Goal: Task Accomplishment & Management: Contribute content

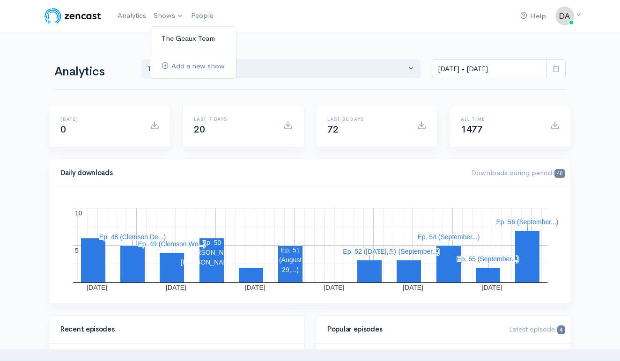
click at [170, 41] on link "The Geaux Team" at bounding box center [193, 38] width 86 height 16
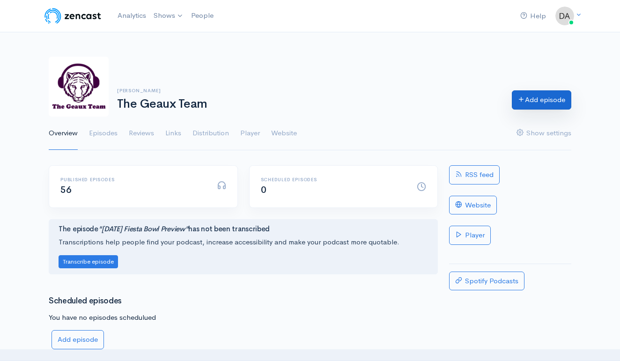
click at [553, 109] on link "Add episode" at bounding box center [540, 99] width 59 height 19
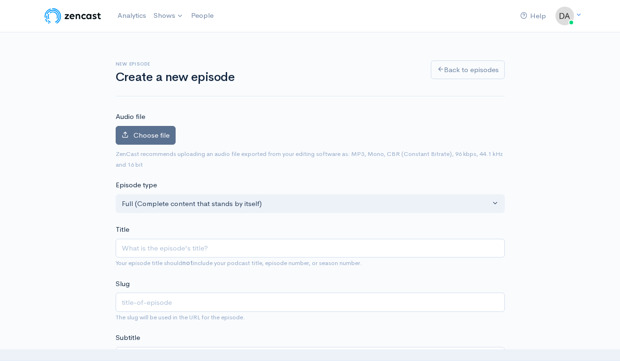
click at [146, 133] on span "Choose file" at bounding box center [151, 135] width 36 height 9
click at [0, 0] on input "Choose file" at bounding box center [0, 0] width 0 height 0
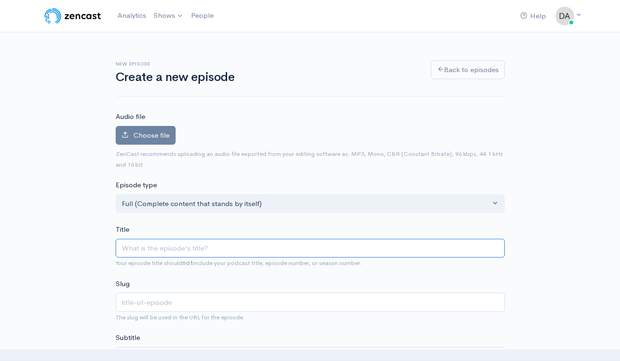
click at [201, 251] on input "Title" at bounding box center [310, 248] width 389 height 19
type input "B"
type input "b"
type input "BO"
type input "bo"
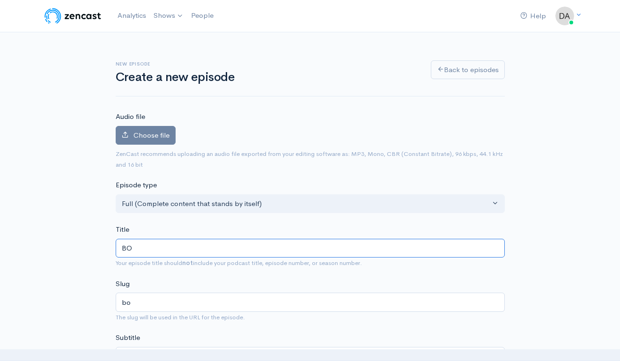
type input "BOU"
type input "bou"
type input "BO"
type input "bo"
type input "B"
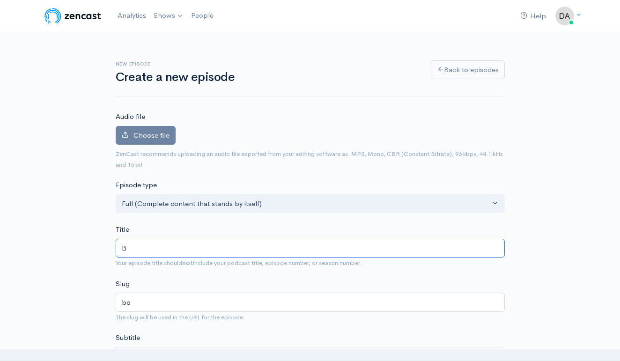
type input "b"
type input "B"
type input "b"
type input "Bo"
type input "bo"
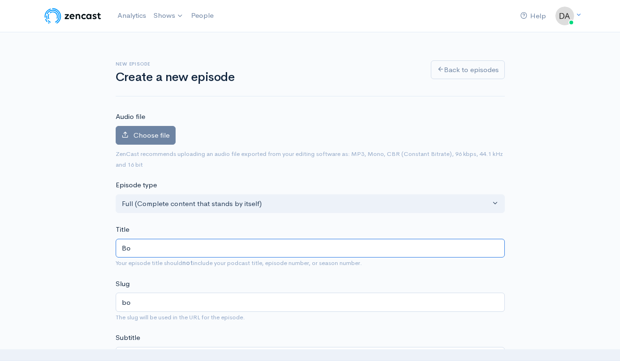
type input "Bou"
type input "bou"
type input "Bour"
type input "bour"
type input "Bourb"
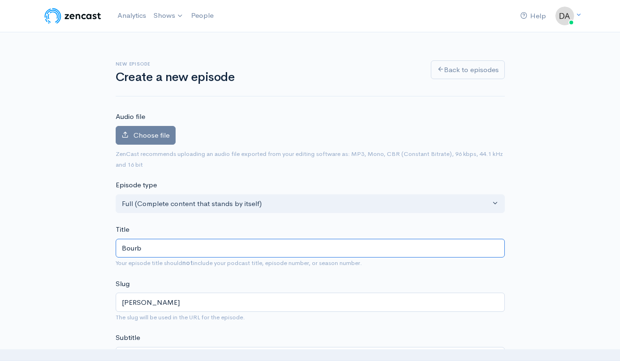
type input "bourb"
type input "Bourbo"
type input "bourbo"
type input "Bourbon"
type input "bourbon"
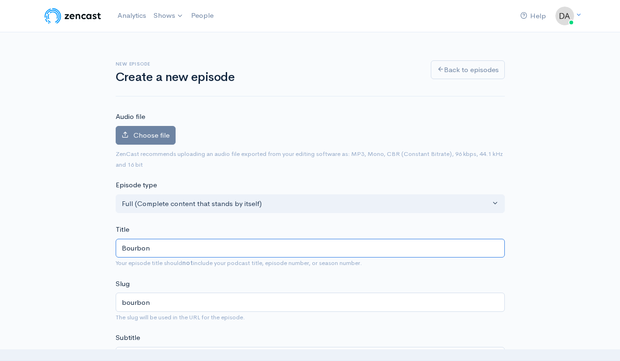
type input "Bourbon a"
type input "bourbon-a"
type input "Bourbon an"
type input "bourbon-an"
type input "Bourbon and"
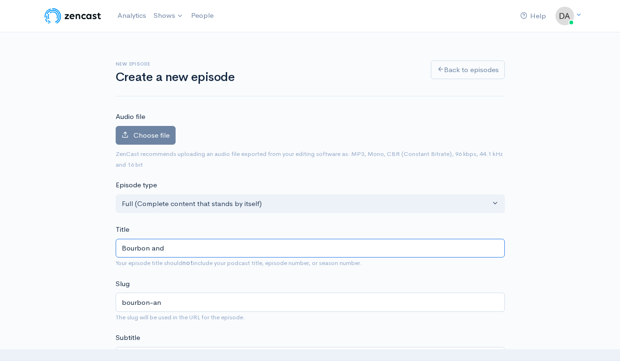
type input "bourbon-and"
type input "Bourbon and B"
type input "bourbon-and-b"
type input "Bourbon and Be"
type input "bourbon-and-be"
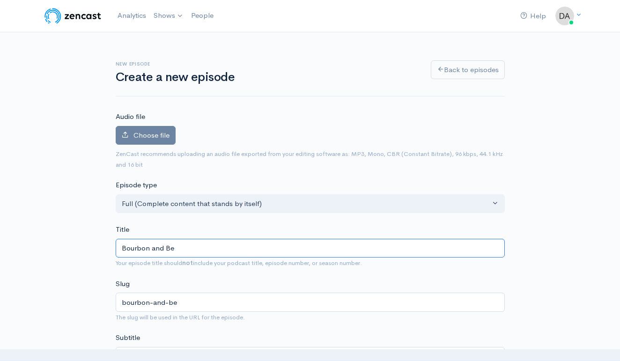
type input "Bourbon and Bee"
type input "bourbon-and-bee"
type input "Bourbon and Beer"
type input "bourbon-and-beer"
type input "Bourbon and Beer | K"
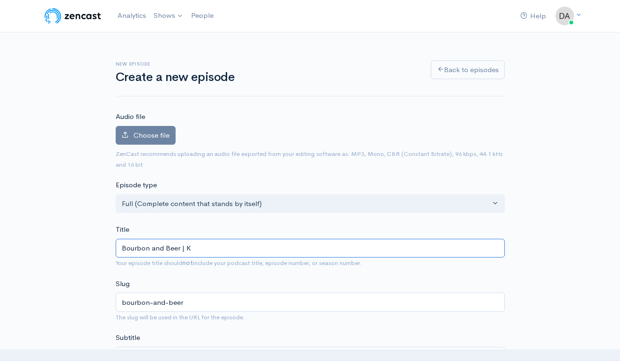
type input "bourbon-and-beer-k"
type input "Bourbon and Beer |"
type input "bourbon-and-beer"
type input "Bourbon and Beer | L"
type input "bourbon-and-beer-l"
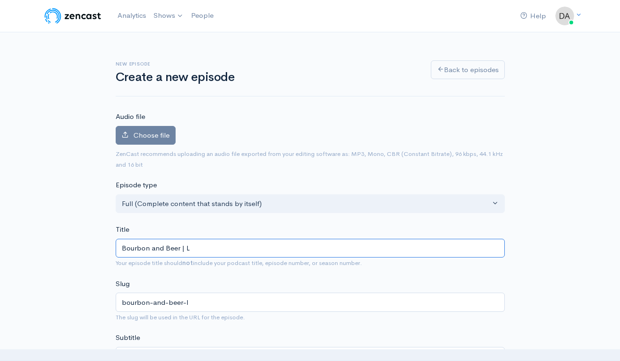
type input "Bourbon and Beer | LS"
type input "bourbon-and-beer-ls"
type input "Bourbon and Beer | LSU"
type input "bourbon-and-beer-lsu"
type input "Bourbon and Beer | LSU 2"
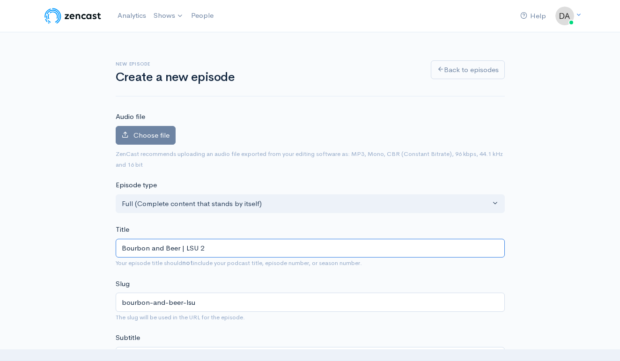
type input "bourbon-and-beer-lsu-2"
type input "Bourbon and Beer | LSU 23"
type input "bourbon-and-beer-lsu-23"
type input "Bourbon and Beer | LSU 23 L"
type input "bourbon-and-beer-lsu-23-l"
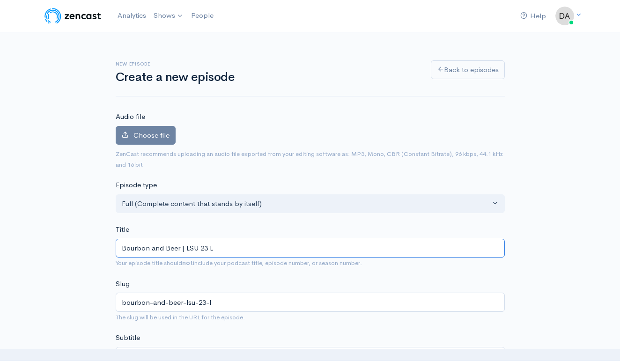
type input "Bourbon and Beer | LSU 23 LA"
type input "bourbon-and-beer-lsu-23-la"
type input "Bourbon and Beer | LSU 23 LA T"
type input "bourbon-and-beer-lsu-23-la-t"
type input "Bourbon and Beer | LSU 23 LA Te"
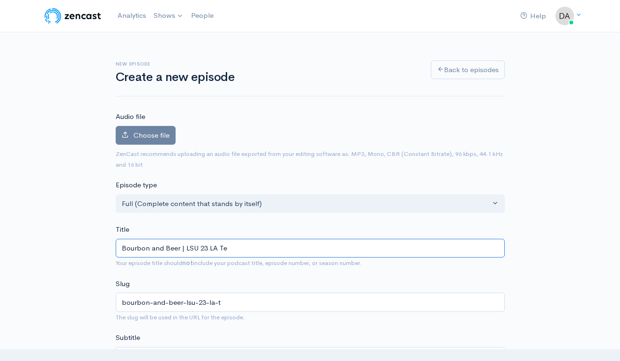
type input "bourbon-and-beer-lsu-23-la-te"
type input "Bourbon and Beer | LSU 23 LA Tec"
type input "bourbon-and-beer-lsu-23-la-tec"
type input "Bourbon and Beer | LSU 23 LA Tech"
type input "bourbon-and-beer-lsu-23-la-tech"
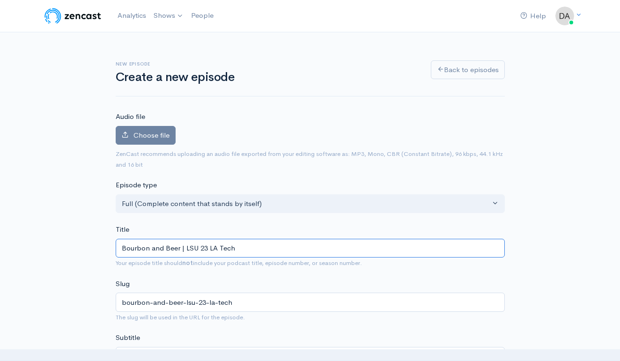
type input "Bourbon and Beer | LSU 23 LA Tech 7"
type input "bourbon-and-beer-lsu-23-la-tech-7"
click at [121, 247] on input "Bourbon and Beer | LSU 23 LA Tech 7" at bounding box center [310, 248] width 389 height 19
type input "SBourbon and Beer | LSU 23 LA Tech 7"
type input "sbourbon-and-beer-lsu-23-la-tech-7"
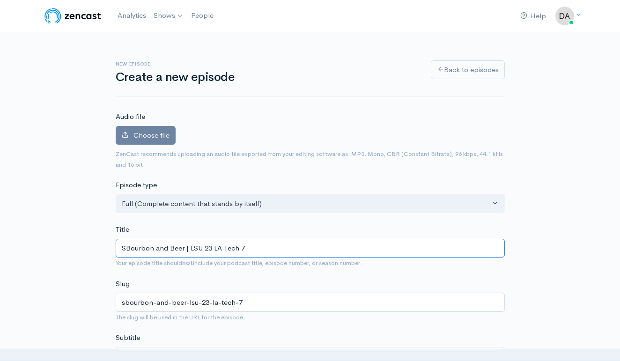
type input "SeBourbon and Beer | LSU 23 LA Tech 7"
type input "sebourbon-and-beer-lsu-23-la-tech-7"
type input "SepBourbon and Beer | LSU 23 LA Tech 7"
type input "sepbourbon-and-beer-lsu-23-la-tech-7"
type input "SeptBourbon and Beer | LSU 23 LA Tech 7"
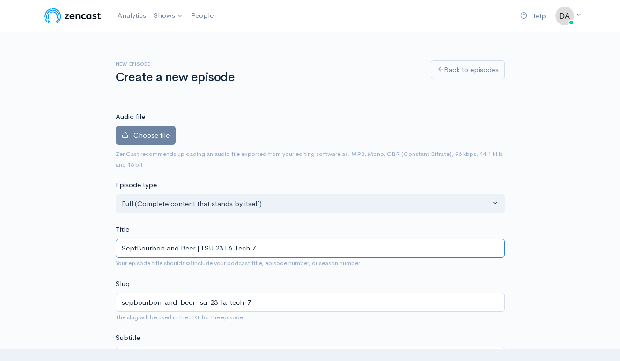
type input "septbourbon-and-beer-lsu-23-la-tech-7"
type input "SepteBourbon and Beer | LSU 23 LA Tech 7"
type input "septebourbon-and-beer-lsu-23-la-tech-7"
type input "SeptemBourbon and Beer | LSU 23 LA Tech 7"
type input "septembourbon-and-beer-lsu-23-la-tech-7"
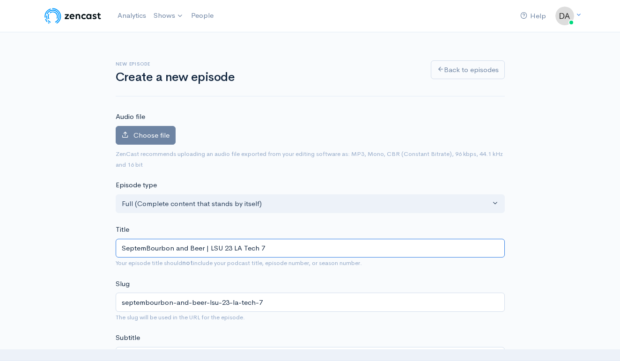
type input "SeptembBourbon and Beer | LSU 23 LA Tech 7"
type input "septembbourbon-and-beer-lsu-23-la-tech-7"
type input "SeptembeBourbon and Beer | LSU 23 LA Tech 7"
type input "septembebourbon-and-beer-lsu-23-la-tech-7"
type input "SeptemberBourbon and Beer | LSU 23 LA Tech 7"
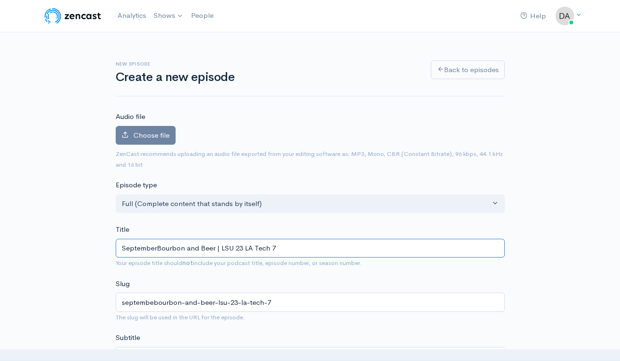
type input "septemberbourbon-and-beer-lsu-23-la-tech-7"
type input "September Bourbon and Beer | LSU 23 LA Tech 7"
type input "september-bourbon-and-beer-lsu-23-la-tech-7"
type input "September 6Bourbon and Beer | LSU 23 LA Tech 7"
type input "september-6bourbon-and-beer-lsu-23-la-tech-7"
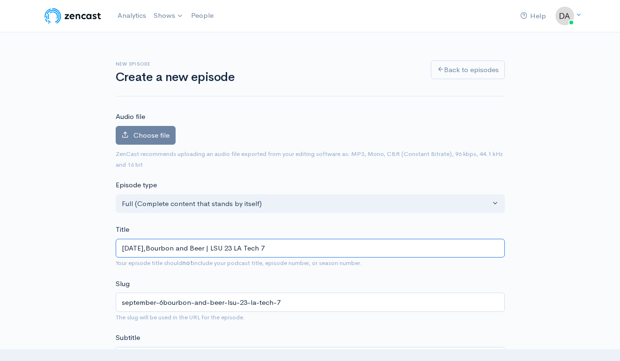
type input "September 6, Bourbon and Beer | LSU 23 LA Tech 7"
type input "september-6-bourbon-and-beer-lsu-23-la-tech-7"
type input "September 6, 2Bourbon and Beer | LSU 23 LA Tech 7"
type input "september-6-2bourbon-and-beer-lsu-23-la-tech-7"
type input "September 6, 20Bourbon and Beer | LSU 23 LA Tech 7"
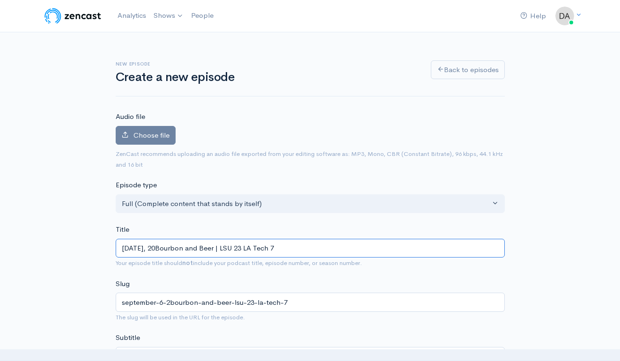
type input "september-6-20bourbon-and-beer-lsu-23-la-tech-7"
type input "September 6, 202Bourbon and Beer | LSU 23 LA Tech 7"
type input "september-6-202bourbon-and-beer-lsu-23-la-tech-7"
type input "September 6, 2025Bourbon and Beer | LSU 23 LA Tech 7"
type input "september-6-2025bourbon-and-beer-lsu-23-la-tech-7"
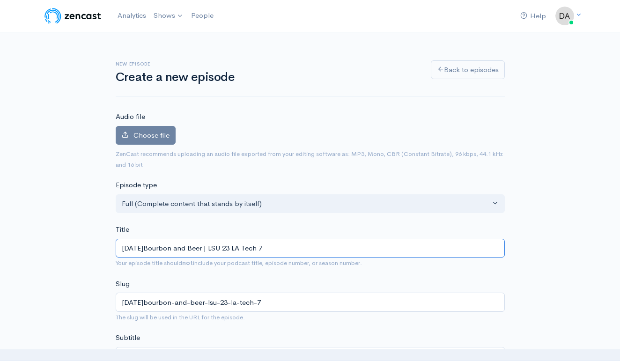
type input "September 6, 2025 Bourbon and Beer | LSU 23 LA Tech 7"
type input "september-6-2025-bourbon-and-beer-lsu-23-la-tech-7"
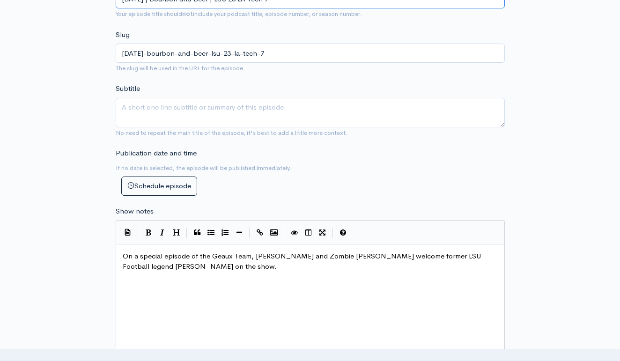
scroll to position [252, 0]
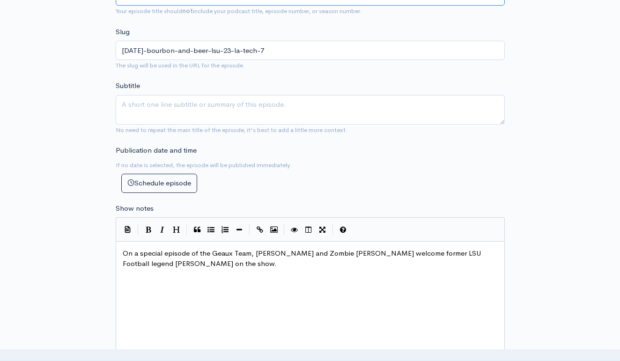
type input "September 6, 2025 | Bourbon and Beer | LSU 23 LA Tech 7"
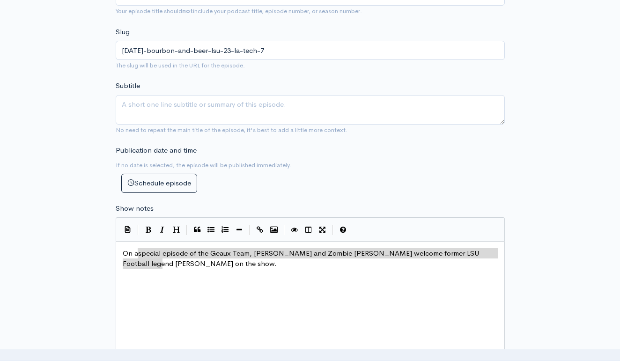
type textarea "On a special episode of the Geaux Team, Daniel and Zombie Bob welcome former LS…"
drag, startPoint x: 276, startPoint y: 260, endPoint x: 114, endPoint y: 247, distance: 162.4
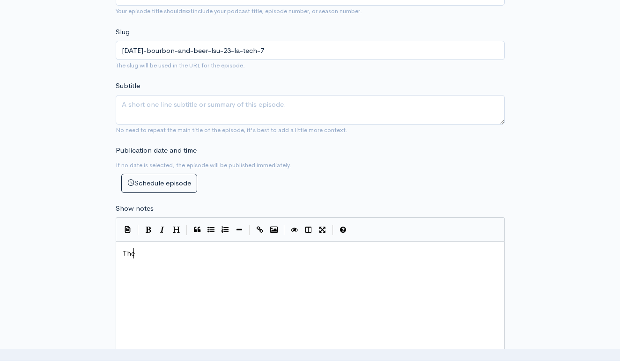
scroll to position [5, 13]
type textarea "The g"
type textarea "G"
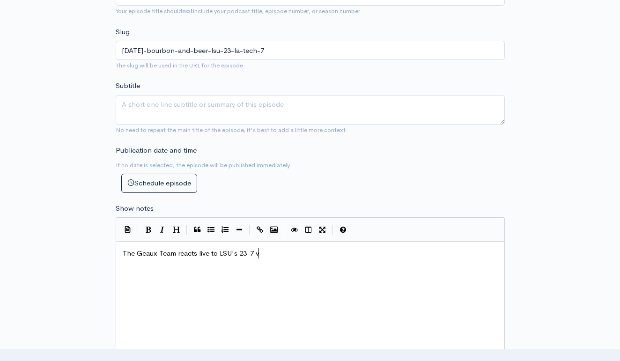
type textarea "The Geaux Team reacts live to LSU's 23-7 vu"
type textarea "oicto"
type textarea "ictory of"
type textarea "ver Louisiana t"
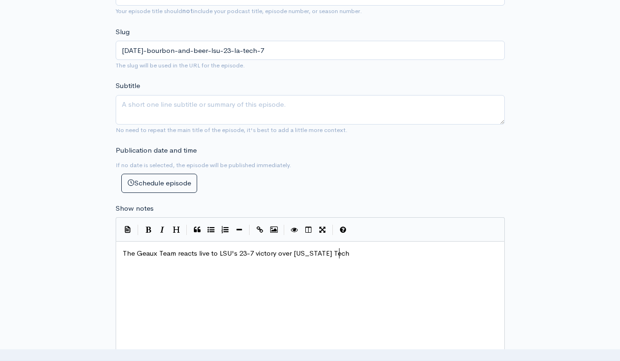
scroll to position [5, 14]
type textarea "Tech."
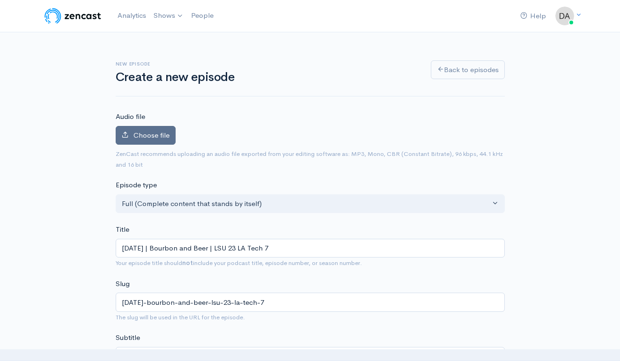
scroll to position [0, 0]
click at [144, 135] on span "Choose file" at bounding box center [151, 135] width 36 height 9
click at [0, 0] on input "Choose file" at bounding box center [0, 0] width 0 height 0
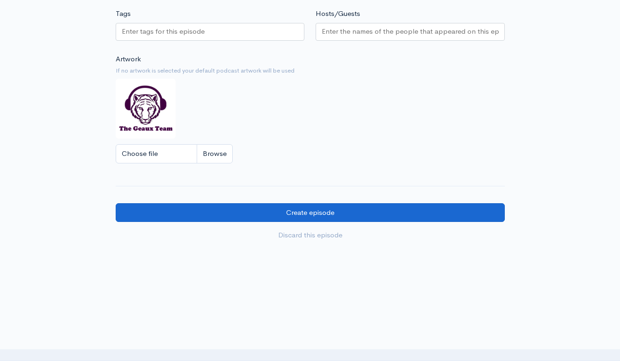
scroll to position [753, 0]
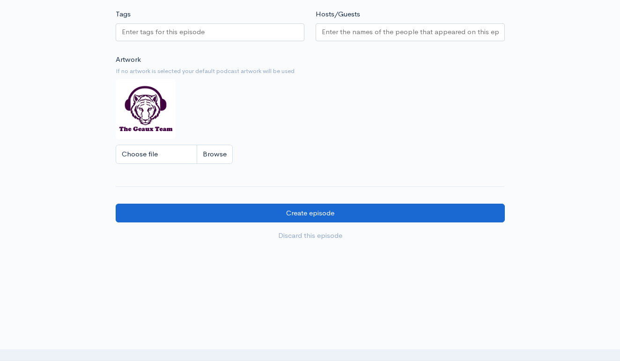
click at [404, 204] on input "Create episode" at bounding box center [310, 213] width 389 height 19
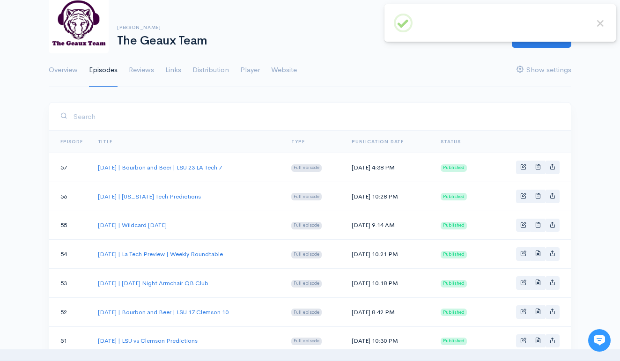
scroll to position [73, 0]
